Goal: Task Accomplishment & Management: Use online tool/utility

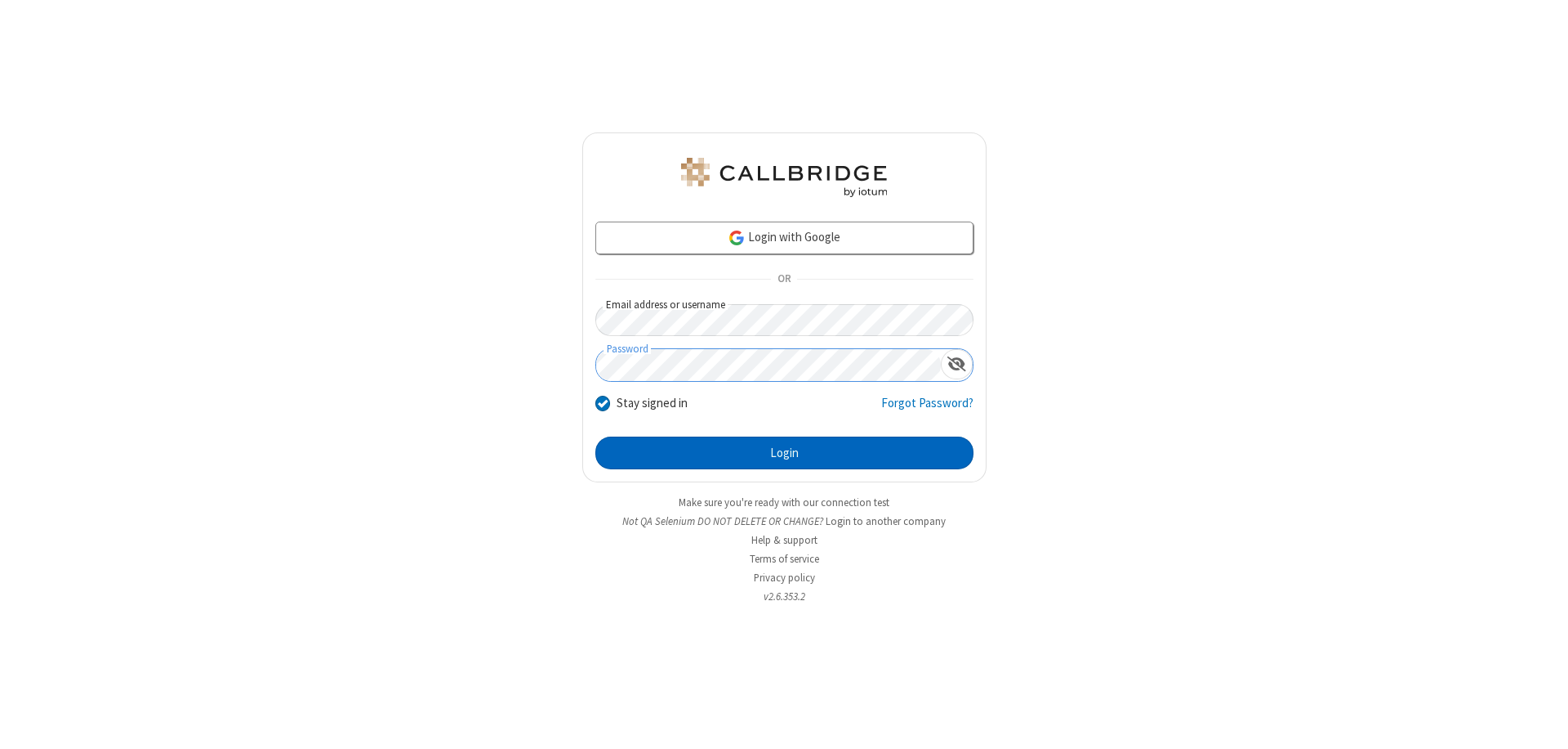
click at [784, 453] on button "Login" at bounding box center [784, 453] width 378 height 33
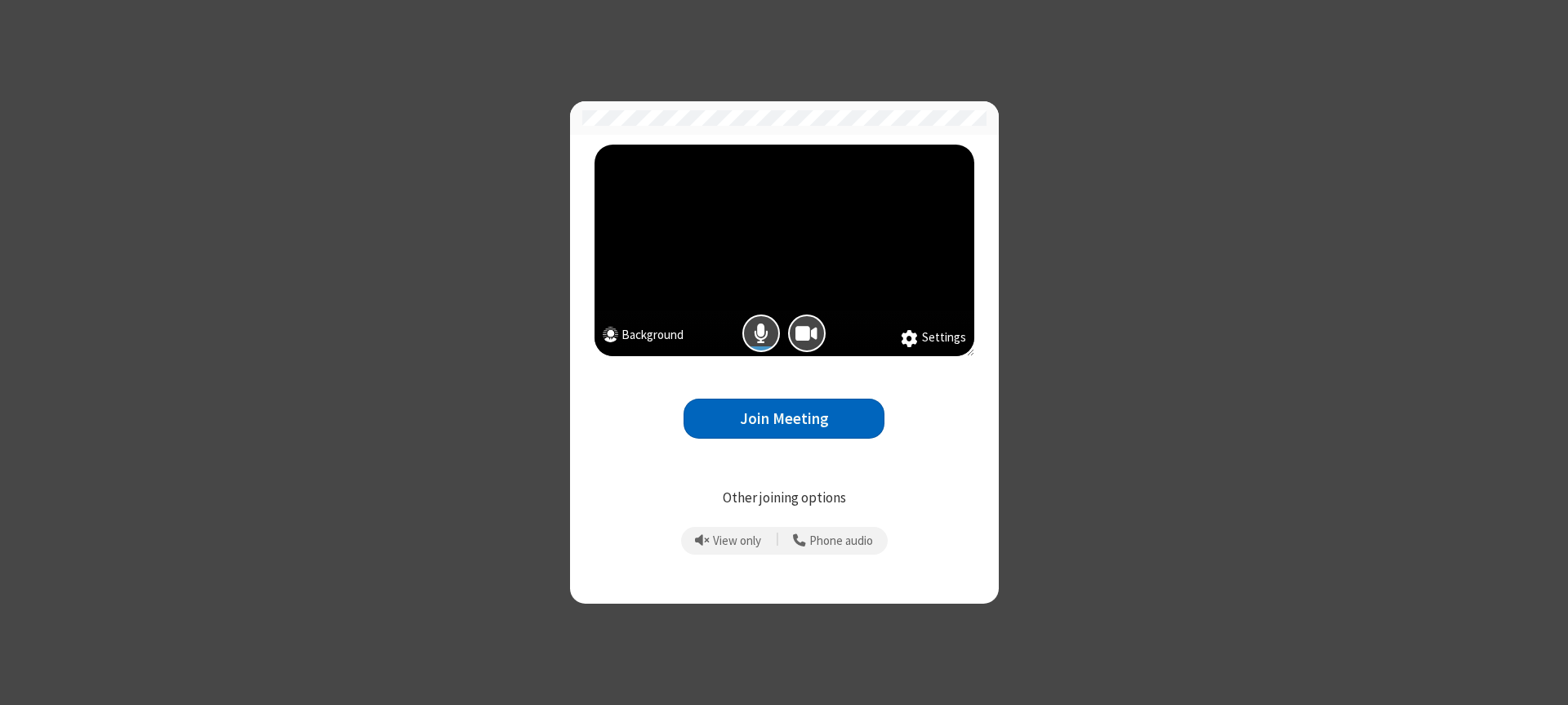
click at [784, 419] on button "Join Meeting" at bounding box center [784, 419] width 201 height 40
